Goal: Obtain resource: Download file/media

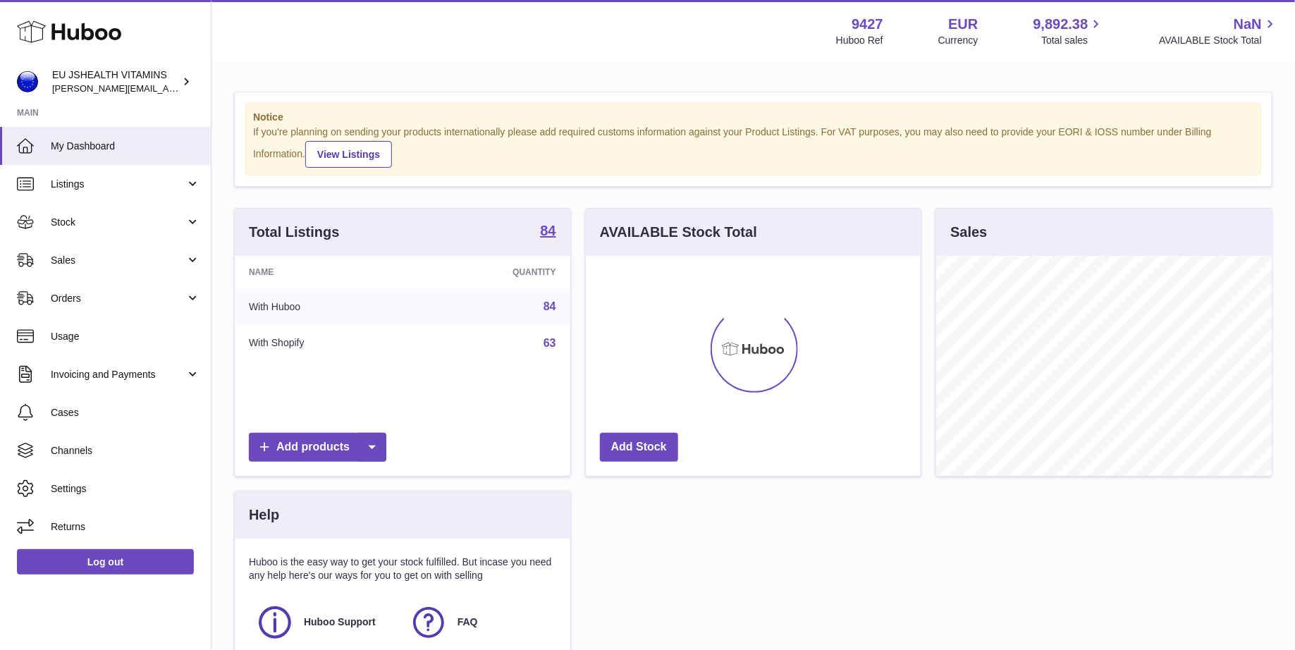
scroll to position [219, 336]
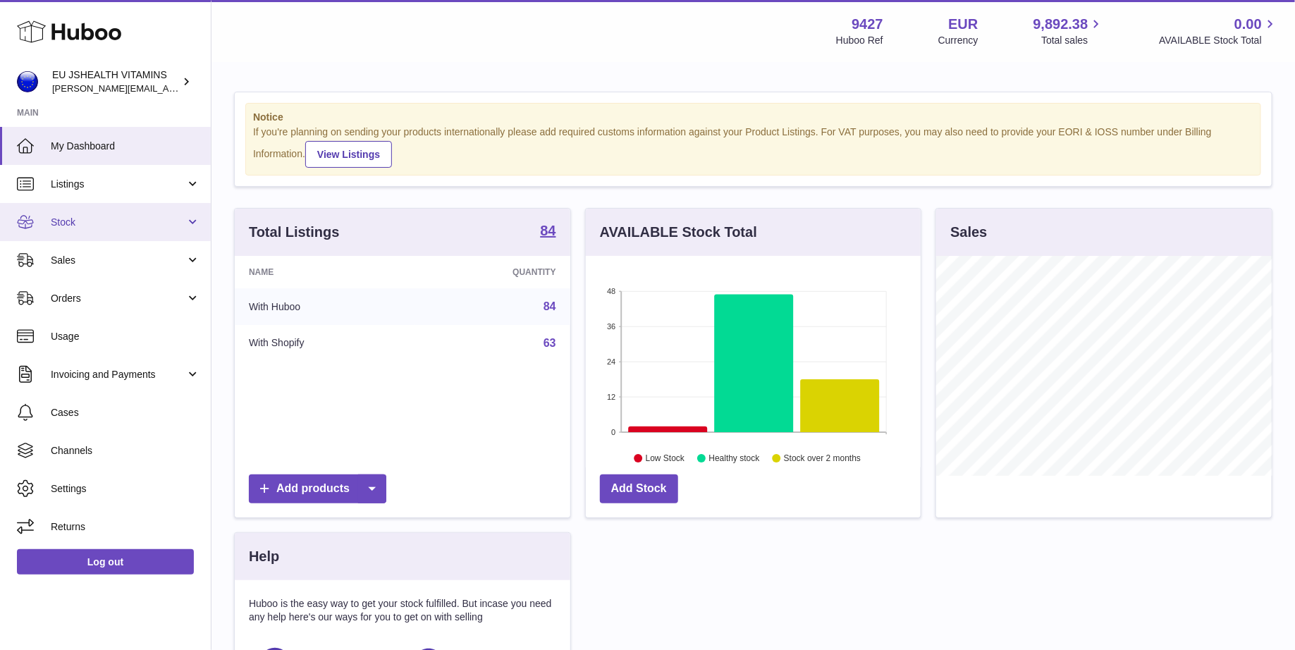
click at [63, 231] on link "Stock" at bounding box center [105, 222] width 211 height 38
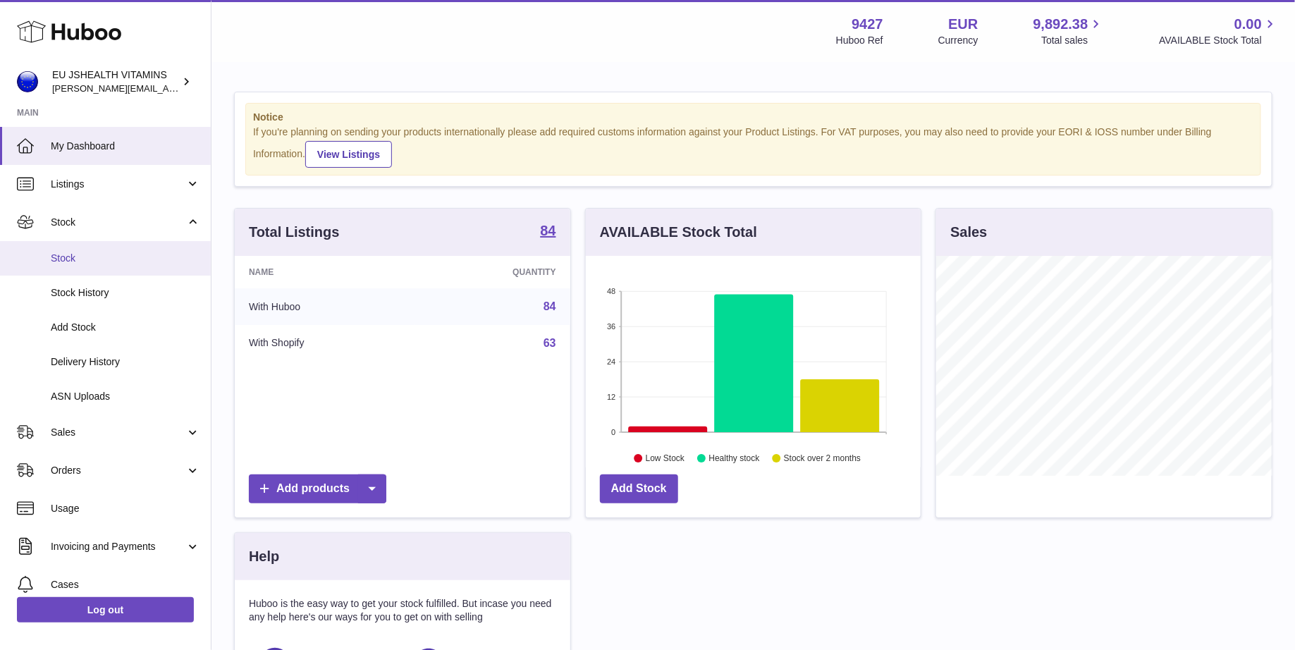
click at [91, 271] on link "Stock" at bounding box center [105, 258] width 211 height 35
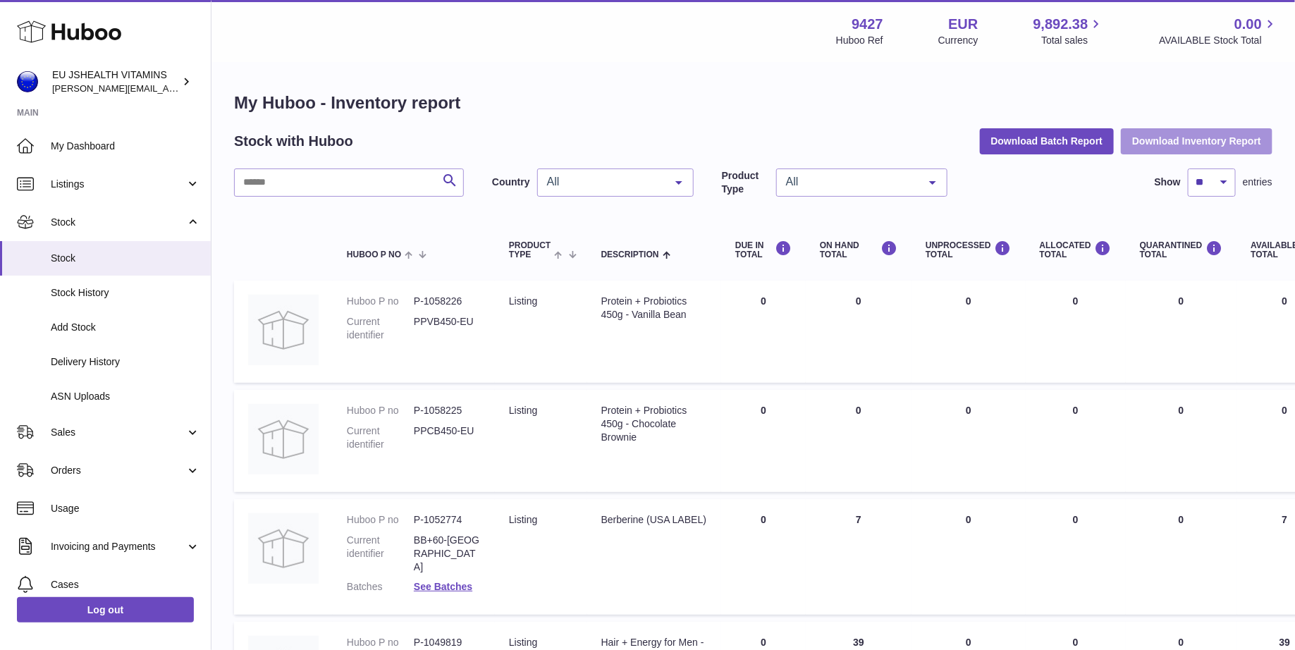
click at [1201, 144] on button "Download Inventory Report" at bounding box center [1197, 140] width 152 height 25
click at [119, 613] on link "Log out" at bounding box center [105, 608] width 177 height 25
